Goal: Transaction & Acquisition: Purchase product/service

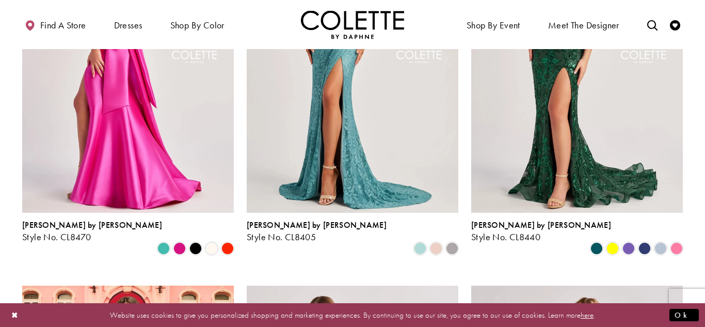
scroll to position [410, 0]
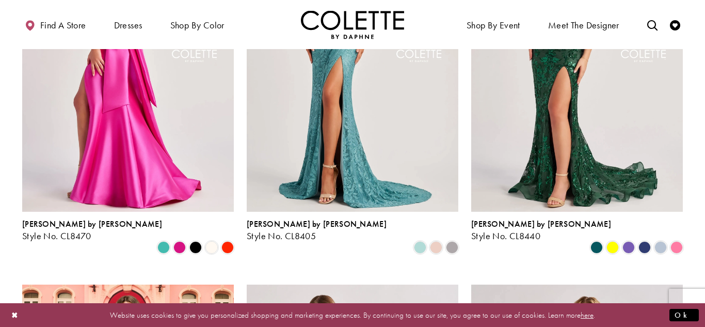
click at [82, 166] on img "Visit Colette by Daphne Style No. CL8470 Page" at bounding box center [128, 57] width 212 height 308
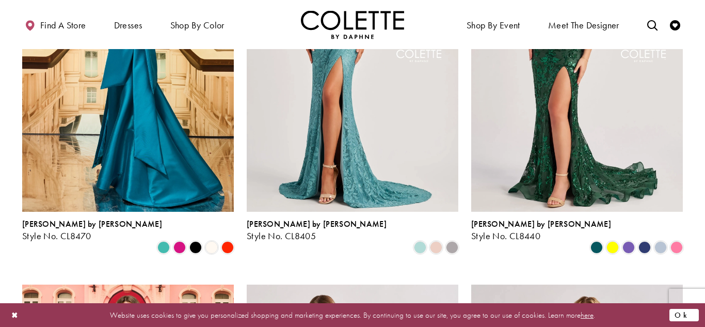
click at [693, 317] on button "Ok" at bounding box center [683, 314] width 29 height 13
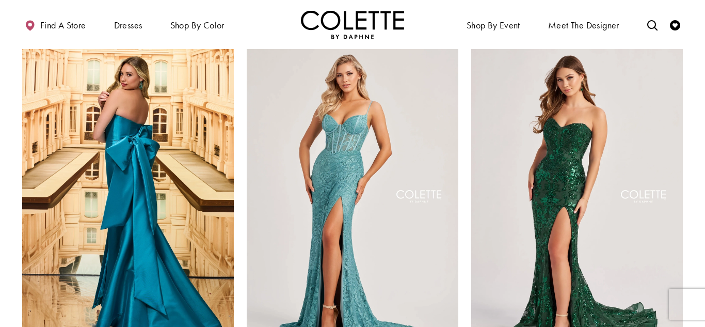
scroll to position [266, 0]
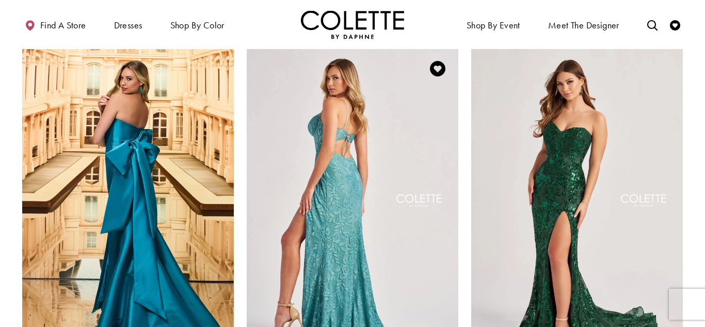
click at [421, 184] on img "Visit Colette by Daphne Style No. CL8405 Page" at bounding box center [353, 202] width 212 height 308
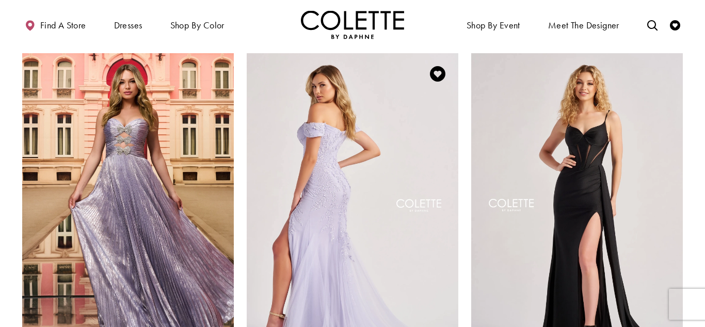
scroll to position [640, 0]
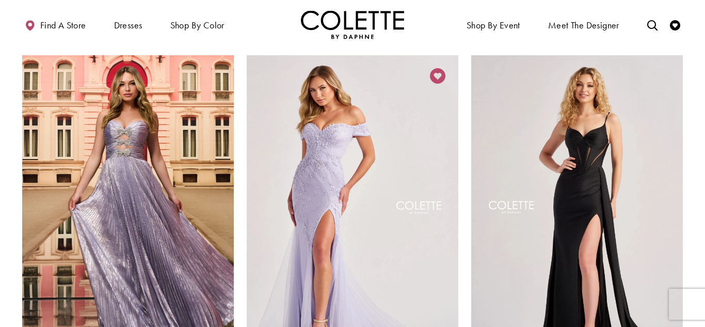
click at [434, 68] on icon "Add to Wishlist" at bounding box center [437, 75] width 15 height 15
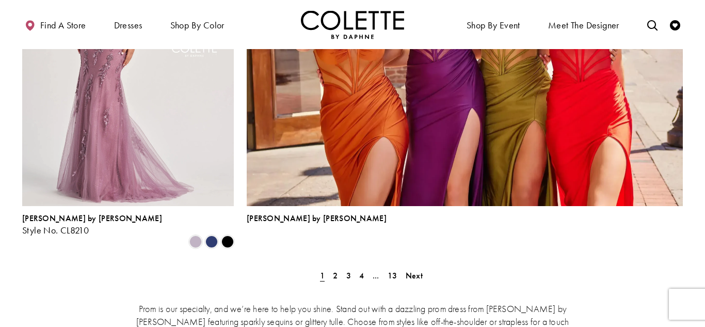
scroll to position [2322, 0]
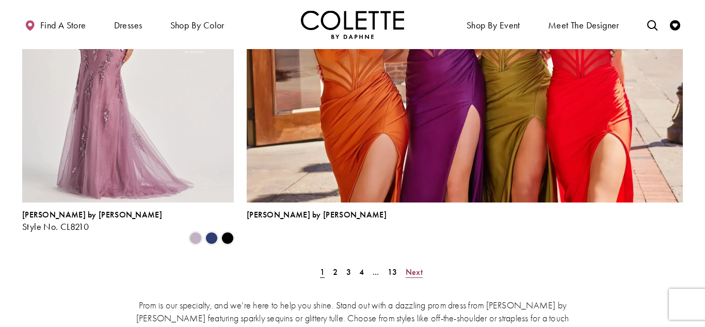
click at [414, 266] on span "Next" at bounding box center [414, 271] width 17 height 11
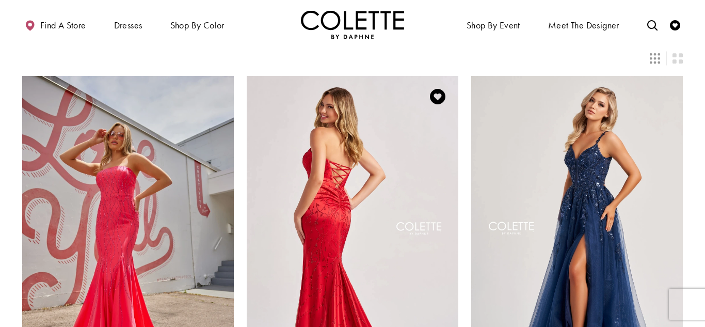
scroll to position [226, 0]
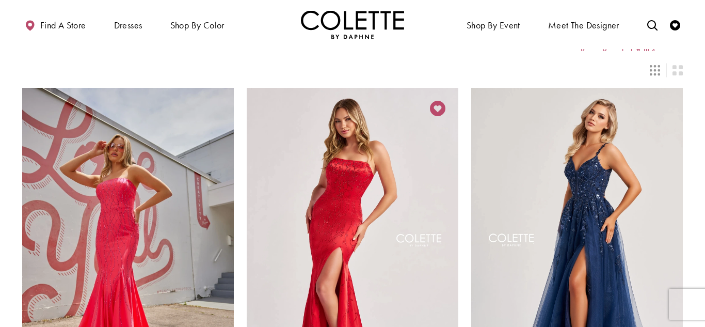
click at [441, 111] on icon "Add to Wishlist" at bounding box center [437, 108] width 15 height 15
click at [437, 109] on icon "Add to Wishlist" at bounding box center [437, 108] width 15 height 15
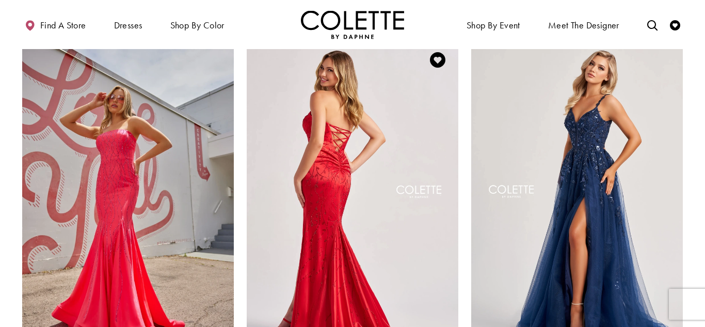
scroll to position [290, 0]
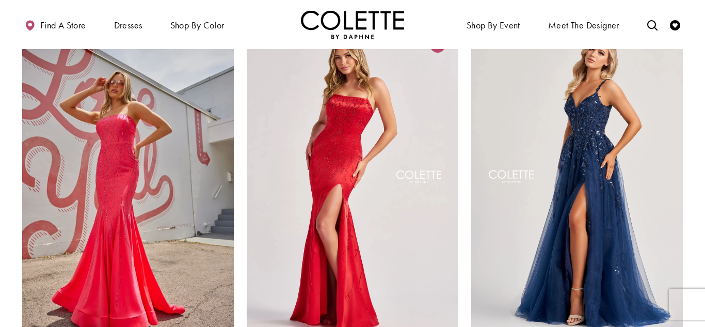
click at [439, 52] on icon "Add to Wishlist" at bounding box center [437, 44] width 15 height 15
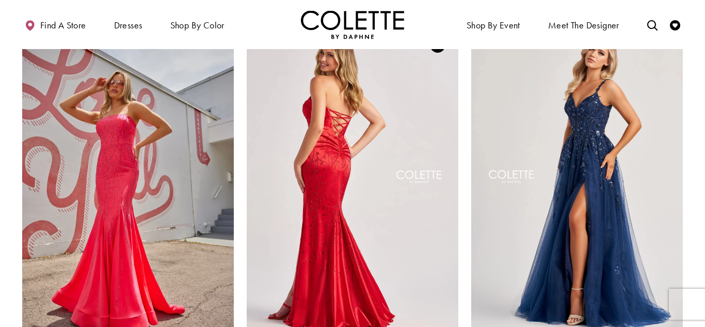
click at [366, 157] on img "Visit Colette by Daphne Style No. CL8570 Page" at bounding box center [353, 178] width 212 height 308
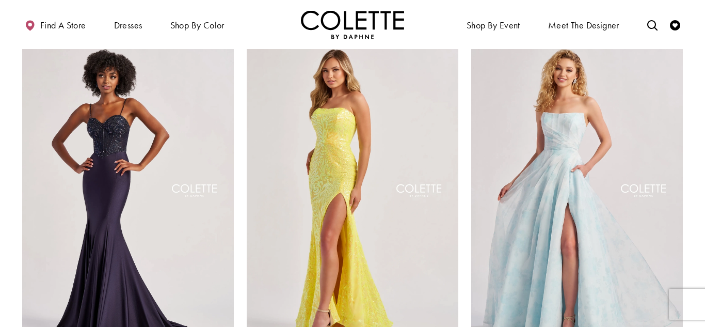
scroll to position [1037, 0]
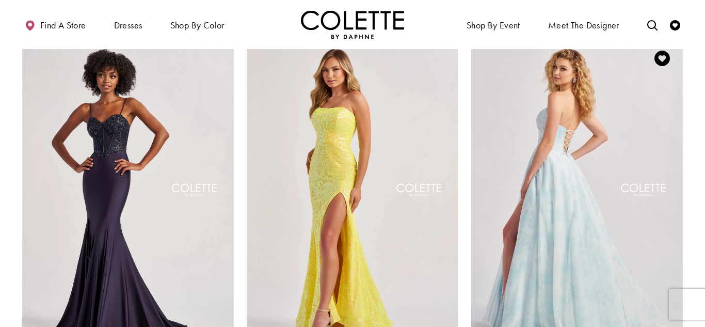
click at [581, 198] on img "Visit Colette by Daphne Style No. CL8635 Page" at bounding box center [577, 192] width 212 height 308
click at [570, 162] on img "Visit Colette by Daphne Style No. CL8635 Page" at bounding box center [577, 192] width 212 height 308
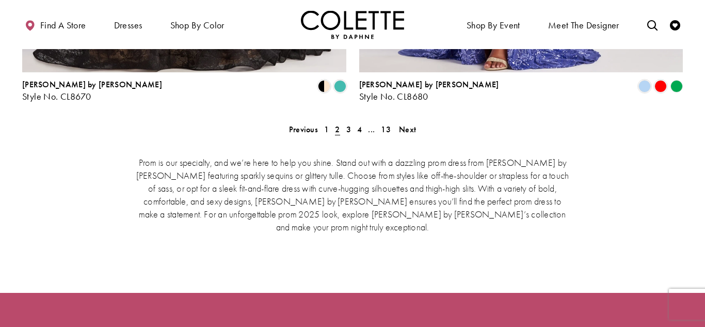
scroll to position [2239, 0]
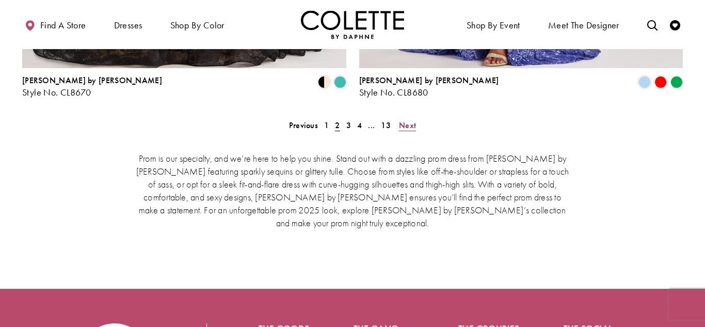
click at [414, 120] on span "Next" at bounding box center [407, 125] width 17 height 11
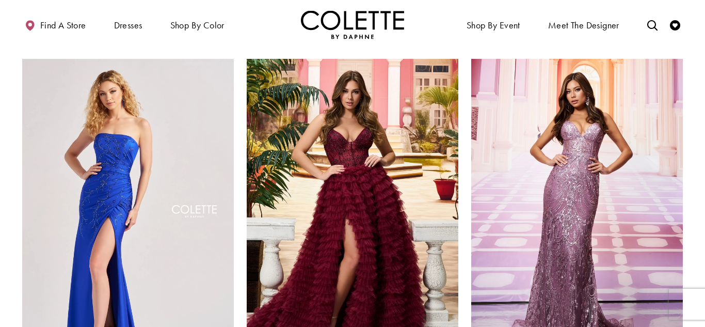
scroll to position [1398, 0]
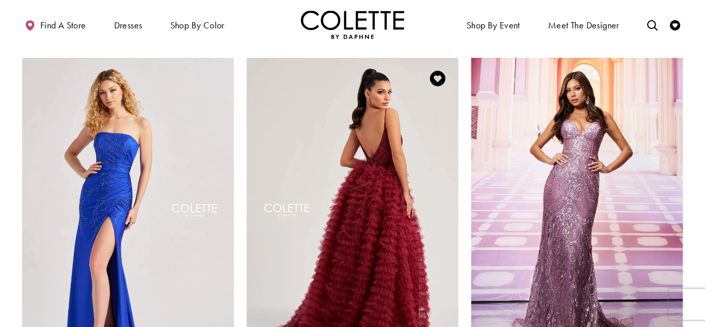
click at [339, 198] on img "Visit Colette by Daphne Style No. CL8330 Page" at bounding box center [353, 212] width 212 height 308
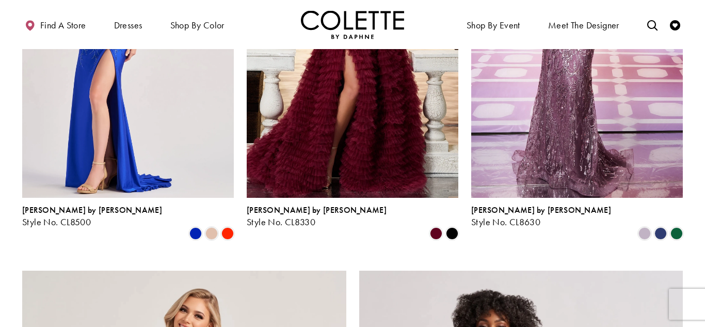
scroll to position [1568, 0]
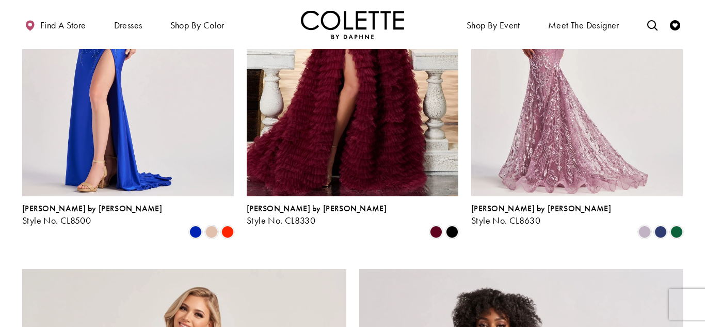
click at [592, 101] on img "Visit Colette by Daphne Style No. CL8630 Page" at bounding box center [577, 42] width 212 height 308
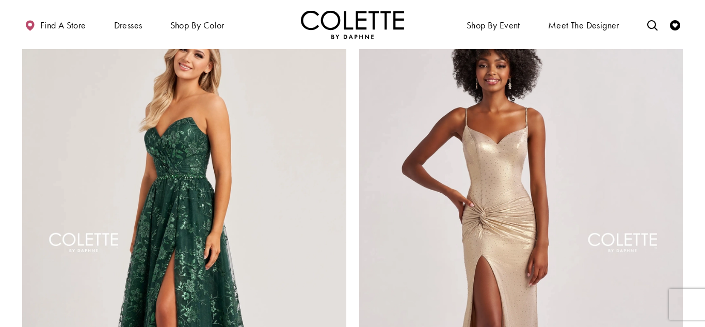
scroll to position [1829, 0]
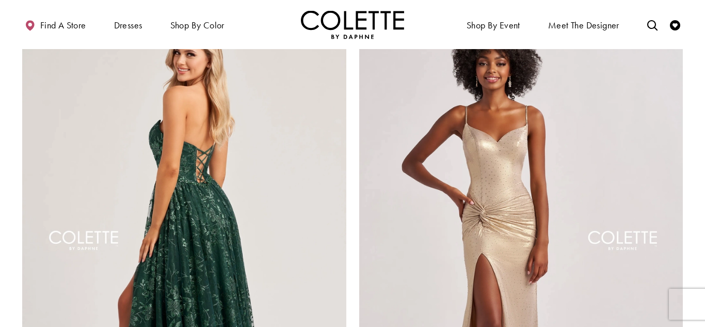
click at [268, 159] on img "Visit Colette by Daphne Style No. CL8260 Page" at bounding box center [184, 243] width 324 height 471
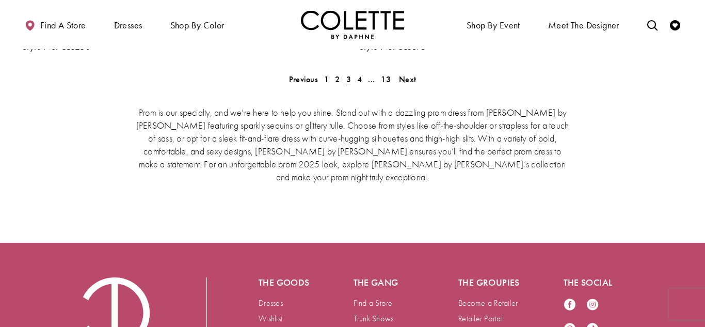
scroll to position [2180, 0]
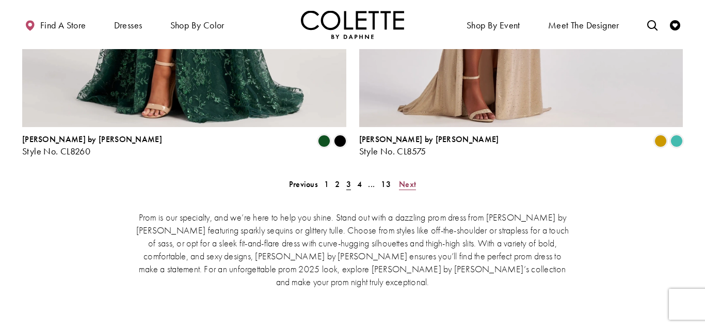
click at [408, 179] on span "Next" at bounding box center [407, 184] width 17 height 11
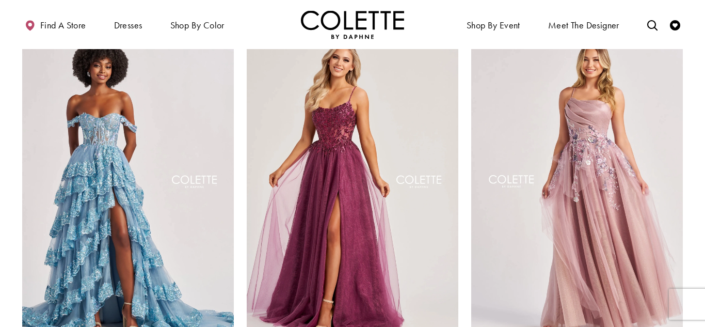
scroll to position [1045, 0]
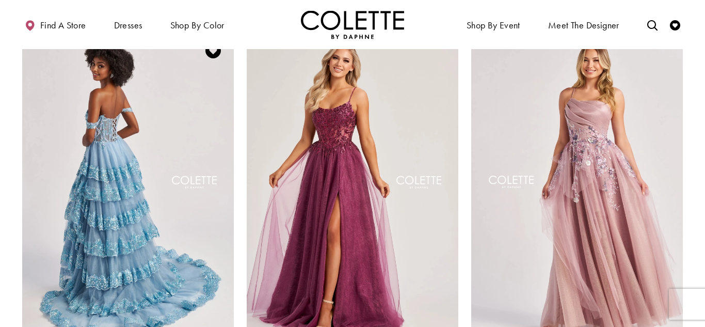
click at [118, 166] on img "Visit Colette by Daphne Style No. CL8690 Page" at bounding box center [128, 184] width 212 height 308
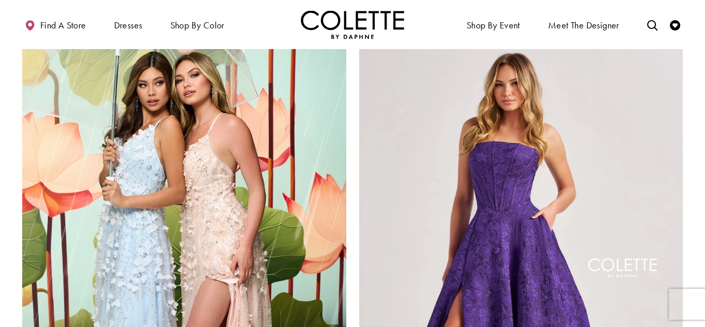
scroll to position [1799, 0]
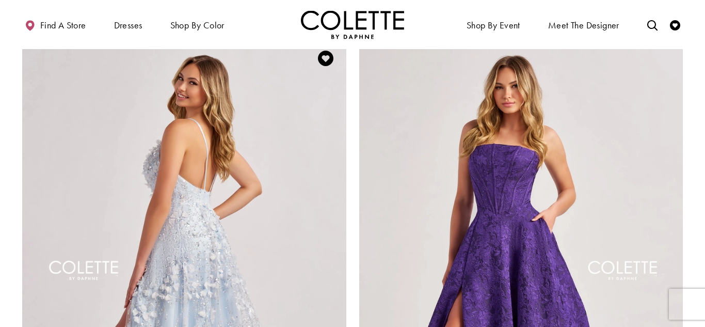
click at [206, 133] on img "Visit Colette by Daphne Style No. CL8525 Page" at bounding box center [184, 273] width 324 height 471
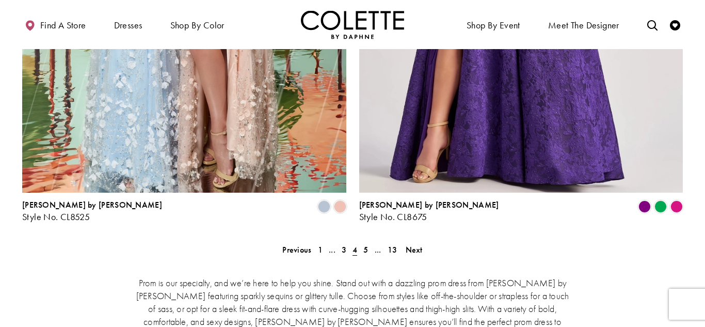
scroll to position [2119, 0]
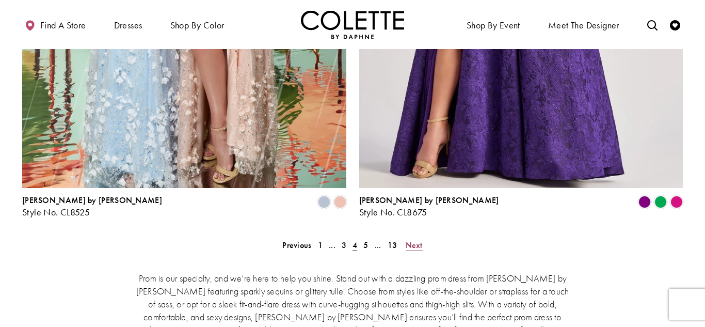
click at [411, 239] on span "Next" at bounding box center [414, 244] width 17 height 11
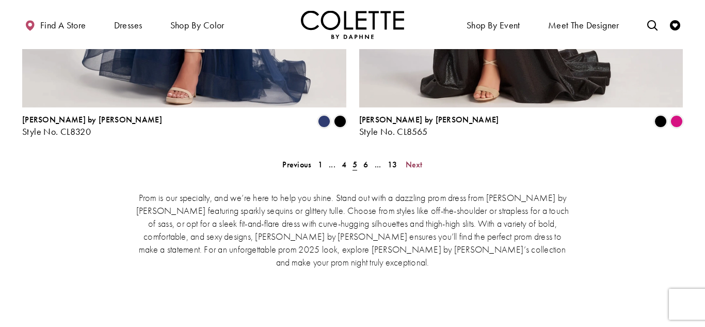
scroll to position [2218, 0]
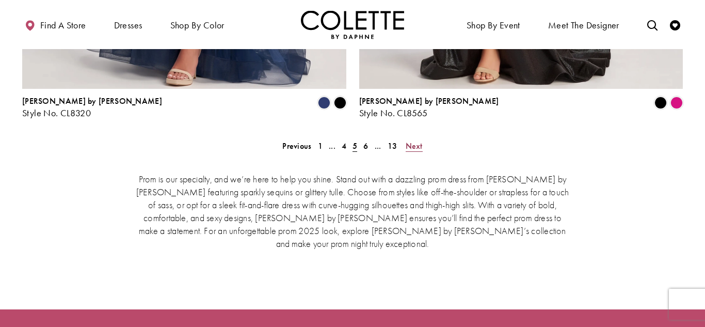
click at [412, 140] on span "Next" at bounding box center [414, 145] width 17 height 11
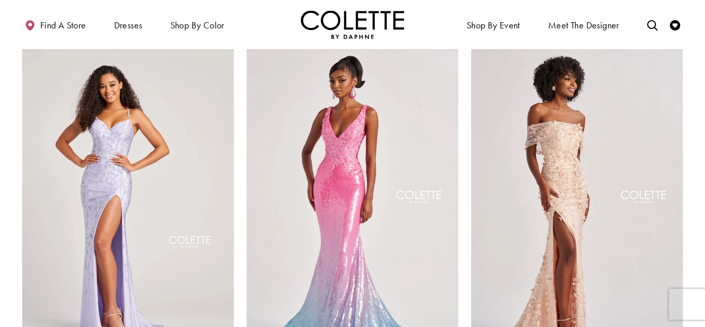
scroll to position [1413, 0]
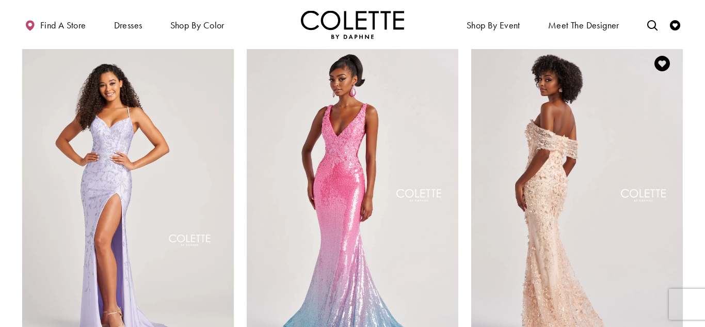
click at [530, 184] on img "Visit Colette by Daphne Style No. CL8530 Page" at bounding box center [577, 197] width 212 height 308
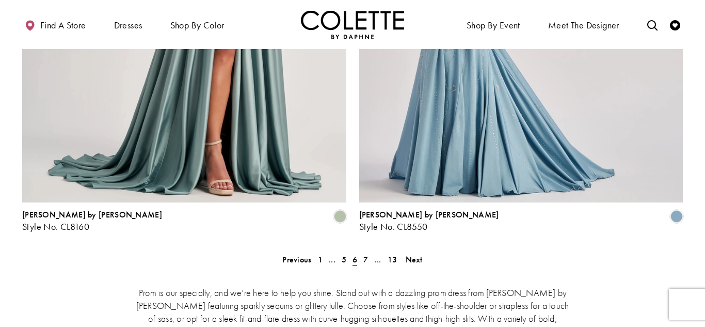
scroll to position [2107, 0]
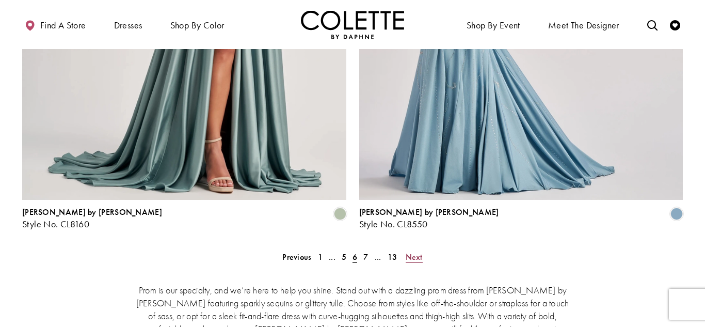
click at [420, 251] on span "Next" at bounding box center [414, 256] width 17 height 11
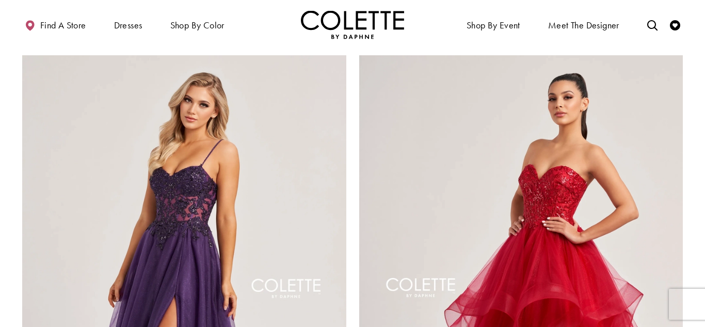
scroll to position [2124, 0]
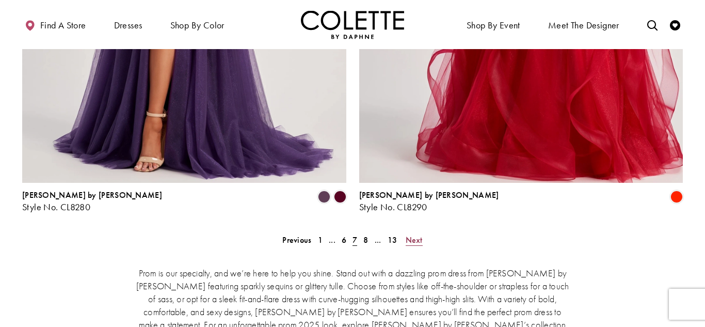
click at [420, 234] on span "Next" at bounding box center [414, 239] width 17 height 11
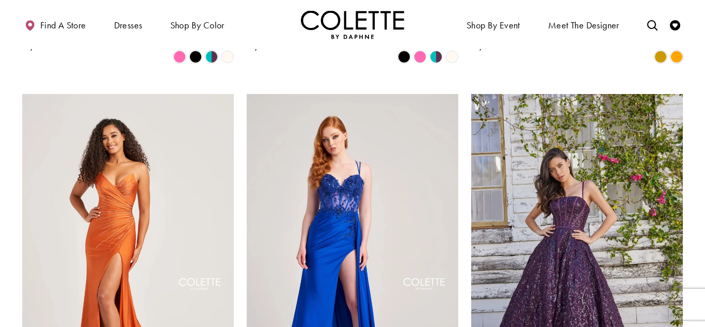
scroll to position [1364, 0]
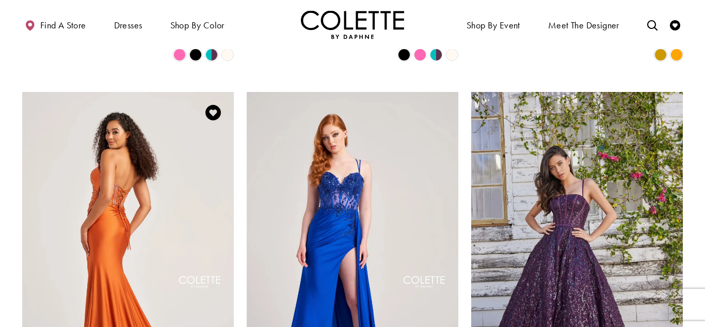
click at [113, 168] on img "Visit Colette by Daphne Style No. CL5135 Page" at bounding box center [128, 246] width 212 height 308
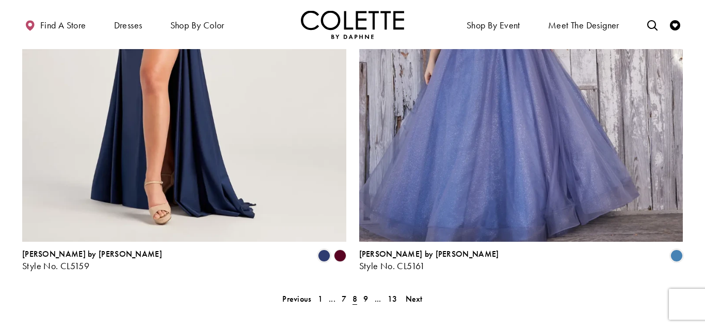
scroll to position [2082, 0]
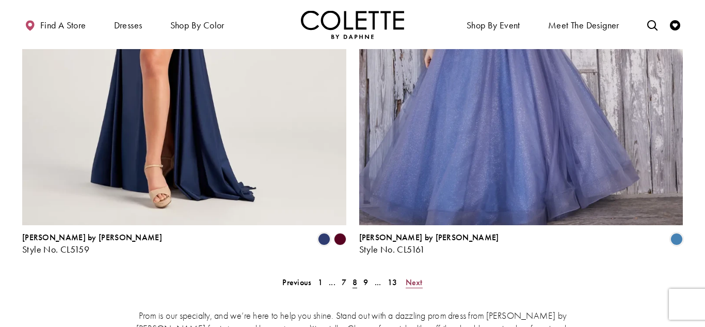
click at [415, 277] on span "Next" at bounding box center [414, 282] width 17 height 11
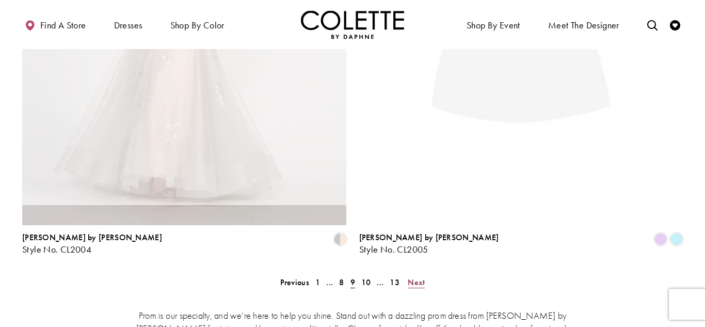
scroll to position [265, 0]
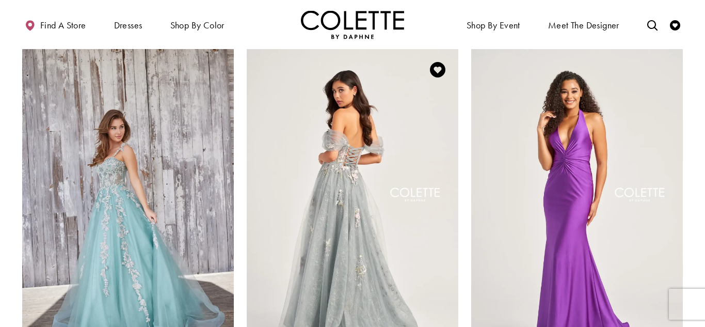
click at [384, 216] on img "Visit Colette by Daphne Style No. CL5169 Page" at bounding box center [353, 203] width 212 height 308
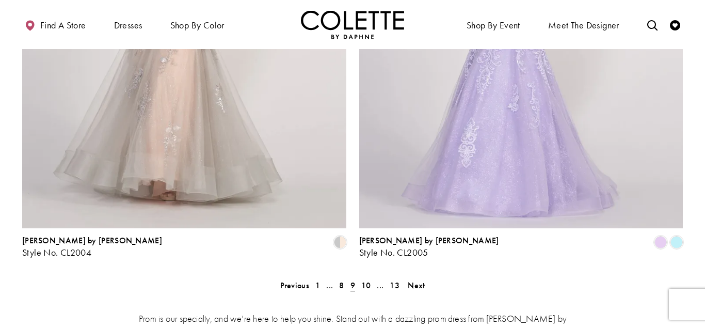
scroll to position [2088, 0]
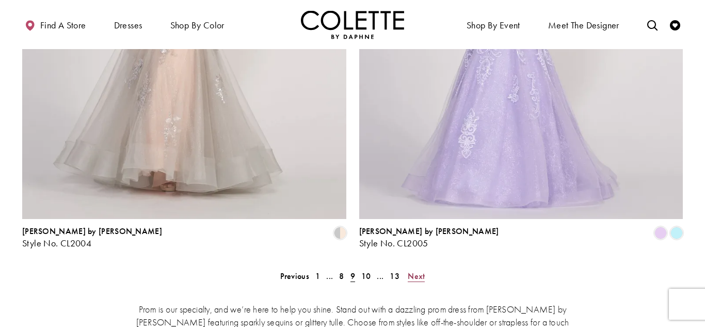
click at [423, 270] on span "Next" at bounding box center [416, 275] width 17 height 11
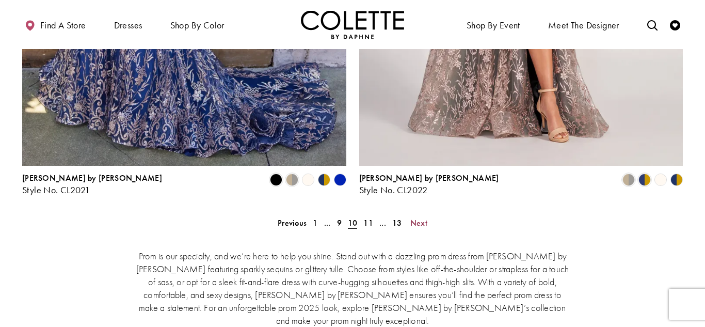
scroll to position [2141, 0]
click at [420, 218] on span "Next" at bounding box center [418, 223] width 17 height 11
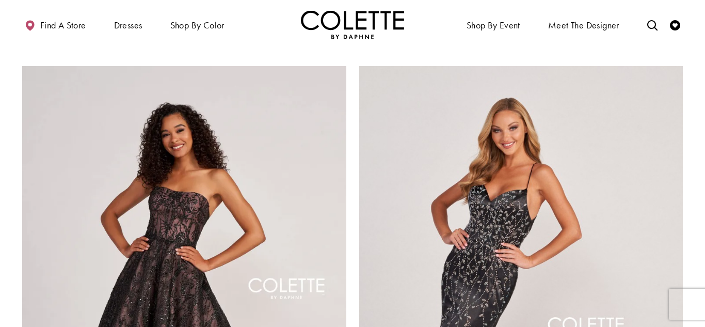
scroll to position [1999, 0]
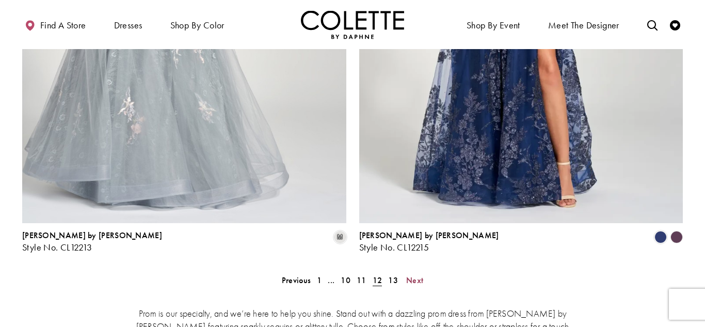
scroll to position [2084, 0]
click at [415, 275] on span "Next" at bounding box center [414, 280] width 17 height 11
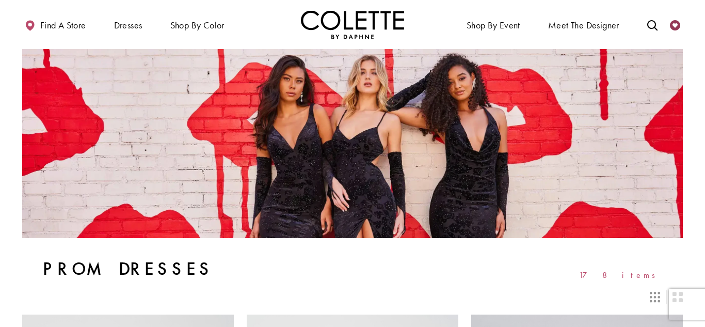
click at [678, 26] on icon "Check Wishlist" at bounding box center [675, 25] width 10 height 10
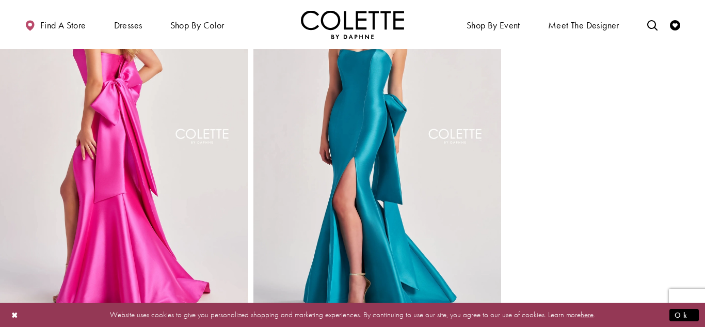
scroll to position [469, 0]
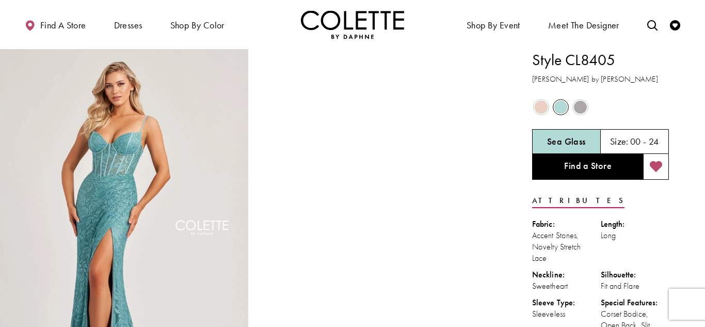
click at [657, 170] on icon "Add to wishlist" at bounding box center [656, 167] width 13 height 12
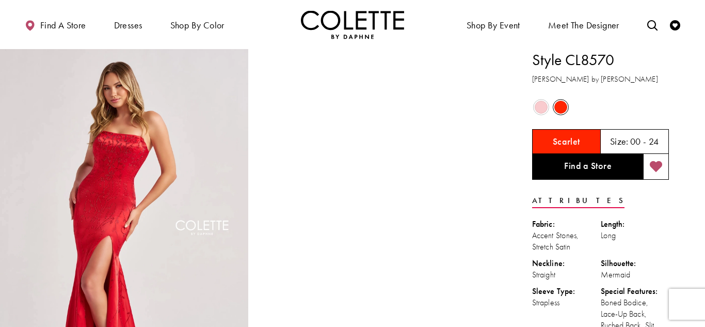
click at [655, 172] on icon "Add to wishlist" at bounding box center [656, 167] width 13 height 12
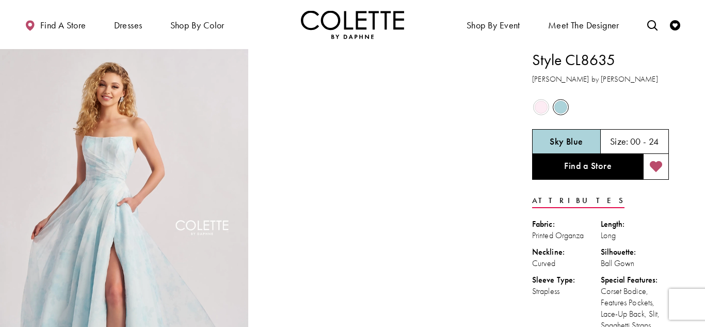
click at [656, 166] on icon "Add to wishlist" at bounding box center [656, 167] width 13 height 12
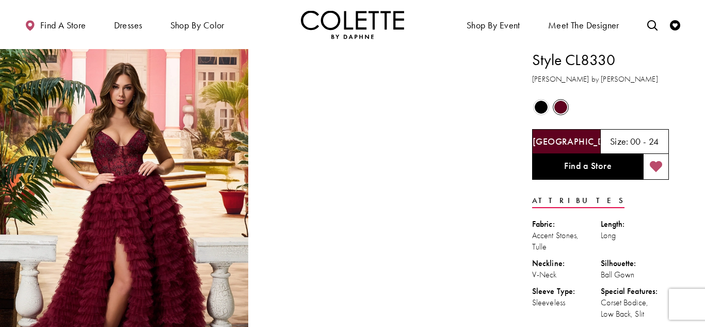
click at [666, 174] on button "Add to wishlist" at bounding box center [656, 167] width 26 height 26
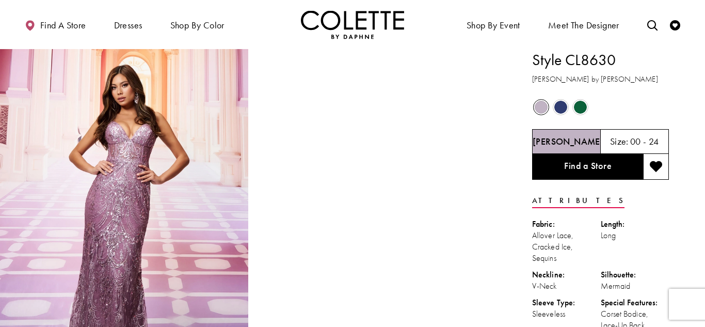
click at [583, 108] on span "Product color controls state depends on size chosen" at bounding box center [580, 107] width 13 height 13
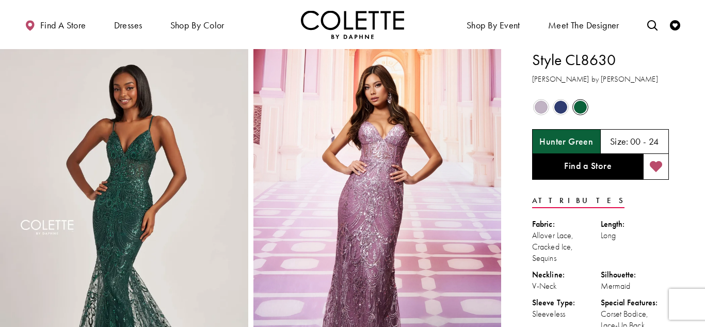
click at [662, 173] on button "Add to wishlist" at bounding box center [656, 167] width 26 height 26
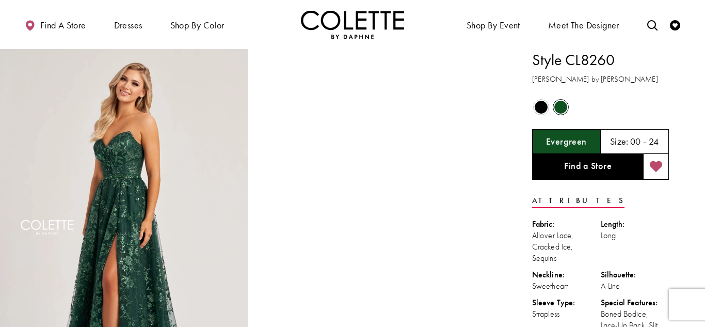
click at [658, 175] on button "Add to wishlist" at bounding box center [656, 167] width 26 height 26
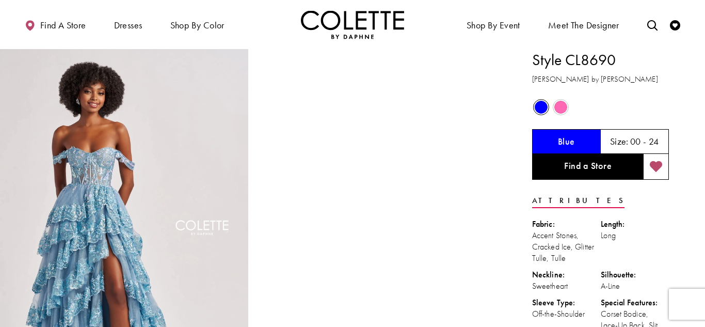
click at [663, 171] on button "Add to wishlist" at bounding box center [656, 167] width 26 height 26
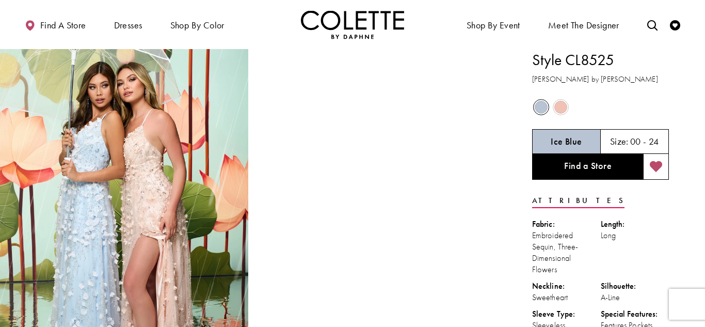
click at [662, 175] on button "Add to wishlist" at bounding box center [656, 167] width 26 height 26
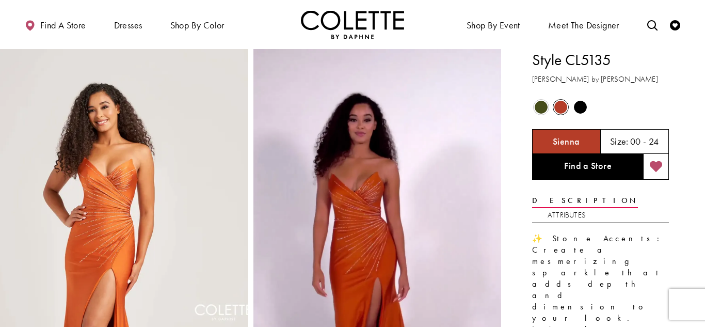
click at [662, 168] on icon "Add to wishlist" at bounding box center [656, 167] width 13 height 12
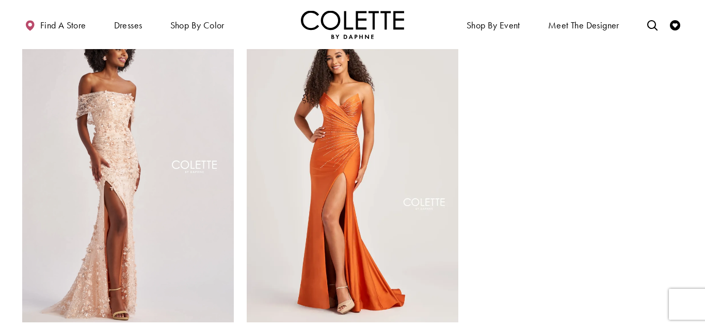
scroll to position [1405, 0]
